Goal: Transaction & Acquisition: Subscribe to service/newsletter

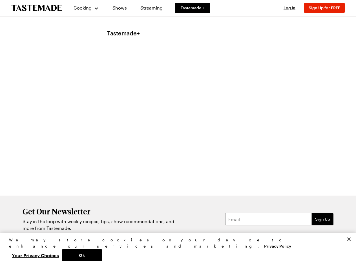
click at [178, 133] on div "Tastemade+" at bounding box center [228, 111] width 242 height 169
click at [84, 8] on span "Cooking" at bounding box center [82, 7] width 18 height 5
click at [292, 8] on span "Log In" at bounding box center [289, 7] width 12 height 5
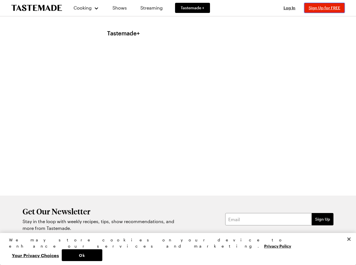
click at [327, 8] on span "Sign Up for FREE" at bounding box center [324, 7] width 32 height 5
click at [102, 256] on button "Ok" at bounding box center [82, 256] width 41 height 12
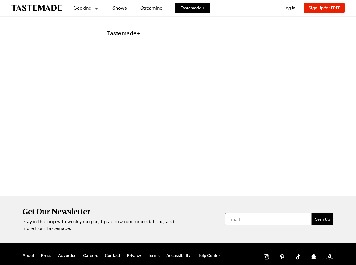
click at [62, 256] on button "Your Privacy Choices" at bounding box center [35, 256] width 53 height 12
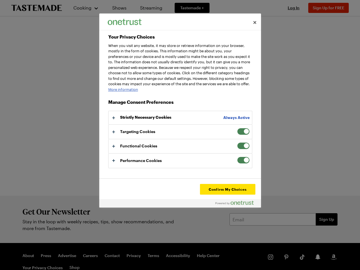
click at [349, 252] on div at bounding box center [180, 135] width 360 height 270
